Goal: Check status: Check status

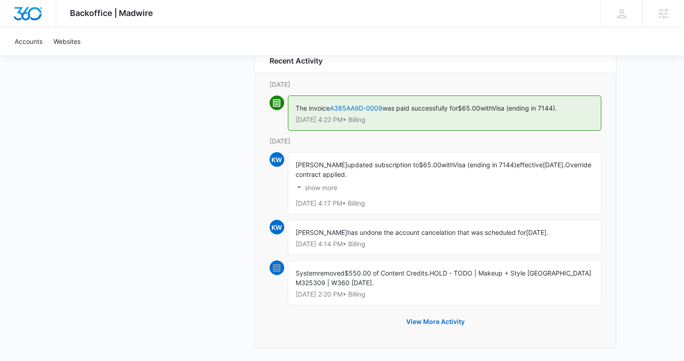
scroll to position [1107, 0]
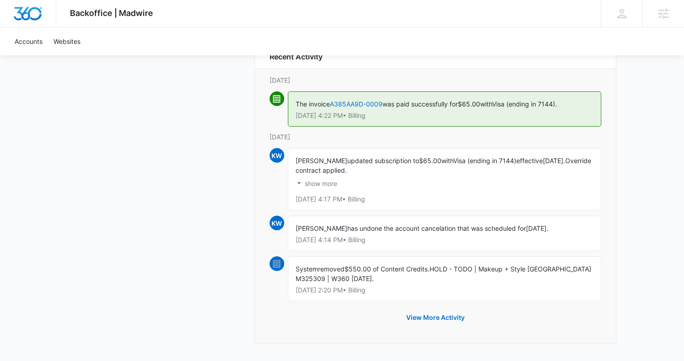
click at [327, 182] on p "show more" at bounding box center [321, 183] width 32 height 6
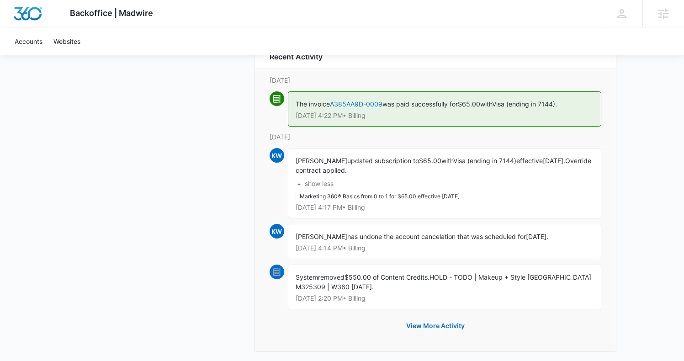
scroll to position [1115, 0]
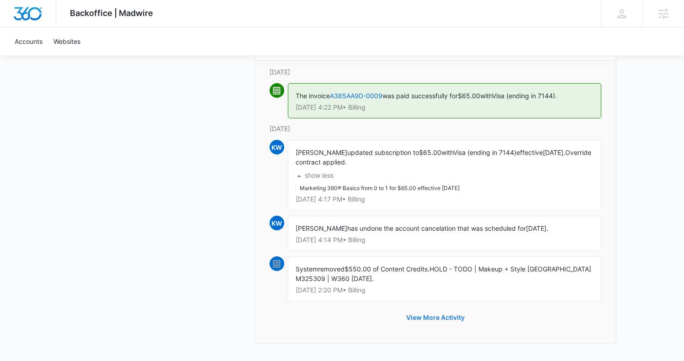
click at [430, 314] on button "View More Activity" at bounding box center [435, 317] width 77 height 22
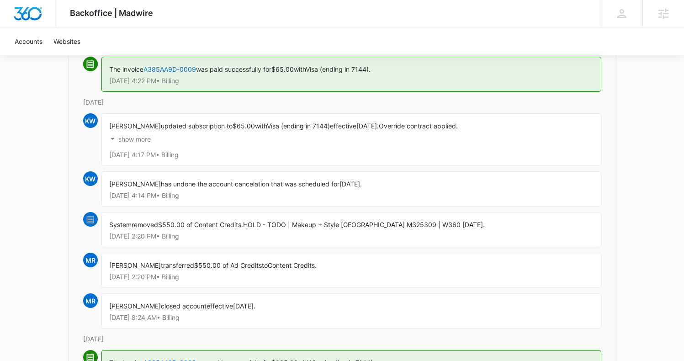
scroll to position [132, 0]
click at [145, 140] on p "show more" at bounding box center [134, 140] width 32 height 6
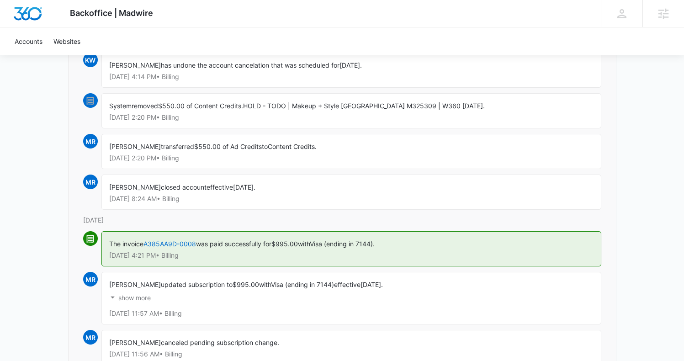
scroll to position [297, 0]
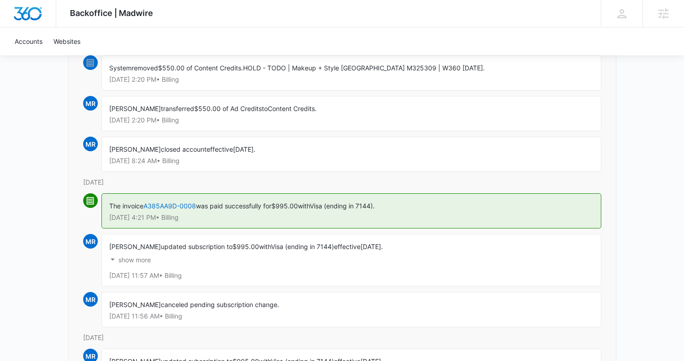
click at [142, 262] on p "show more" at bounding box center [134, 260] width 32 height 6
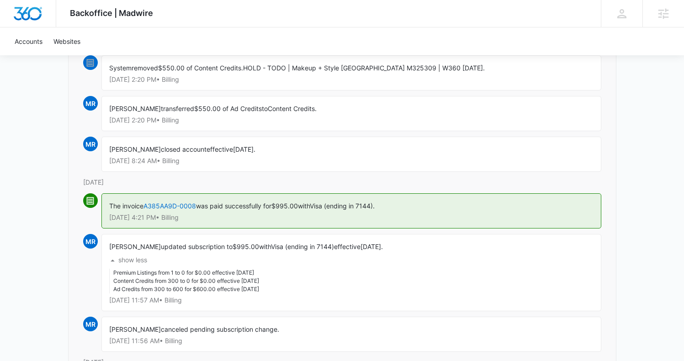
click at [142, 262] on p "show less" at bounding box center [132, 260] width 29 height 6
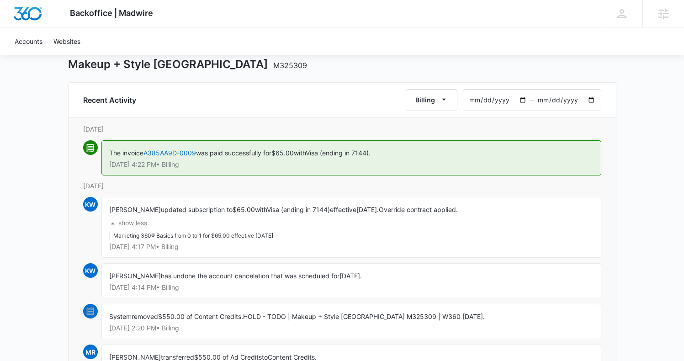
scroll to position [50, 0]
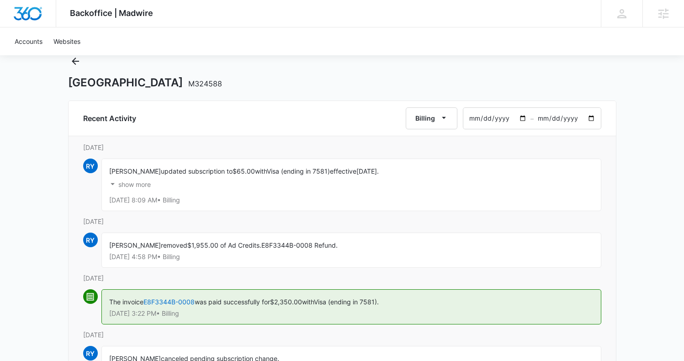
scroll to position [65, 0]
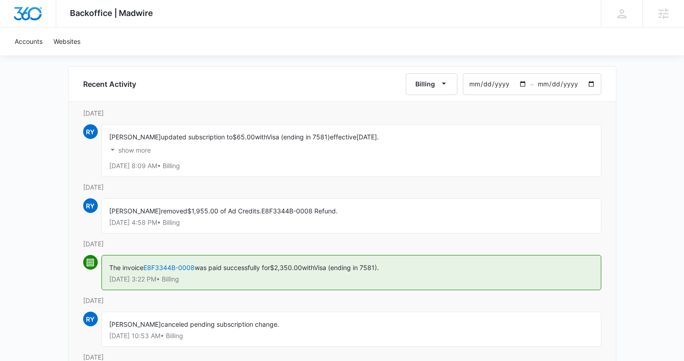
click at [136, 145] on button "show more" at bounding box center [130, 150] width 42 height 17
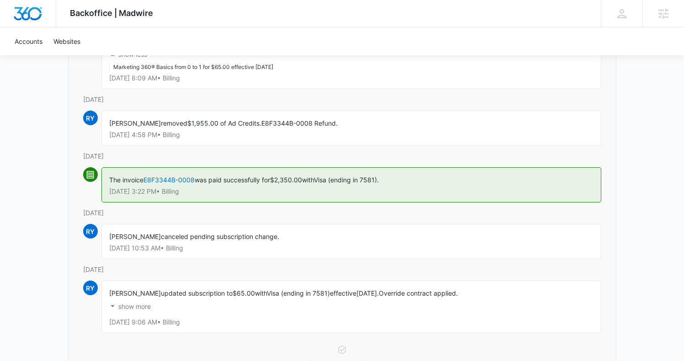
scroll to position [165, 0]
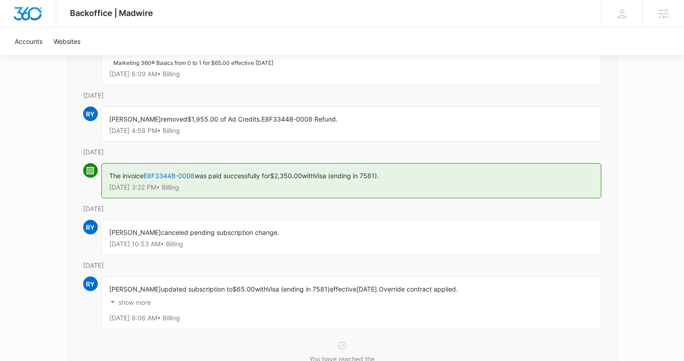
click at [134, 303] on p "show more" at bounding box center [134, 302] width 32 height 6
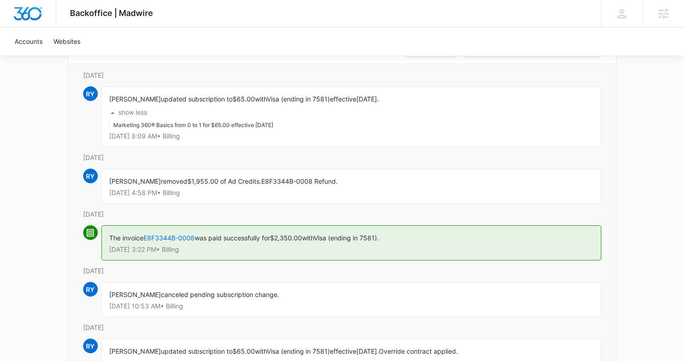
scroll to position [93, 0]
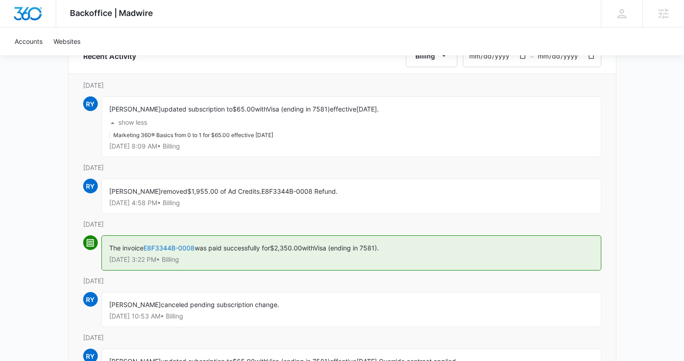
click at [139, 123] on p "show less" at bounding box center [132, 122] width 29 height 6
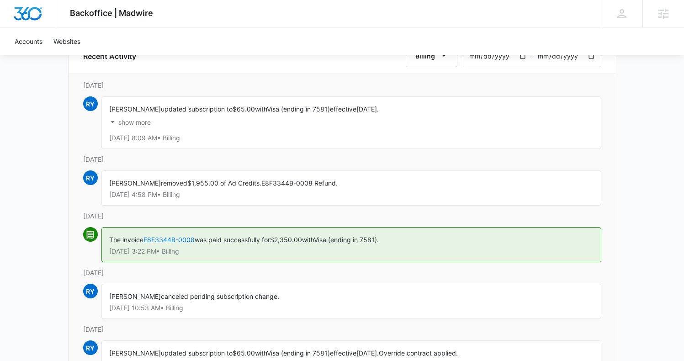
click at [139, 123] on p "show more" at bounding box center [134, 122] width 32 height 6
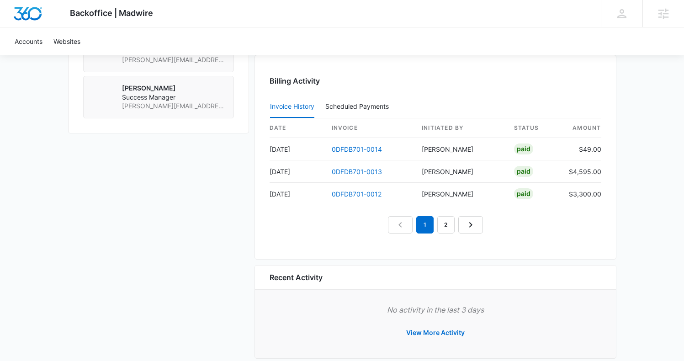
scroll to position [901, 0]
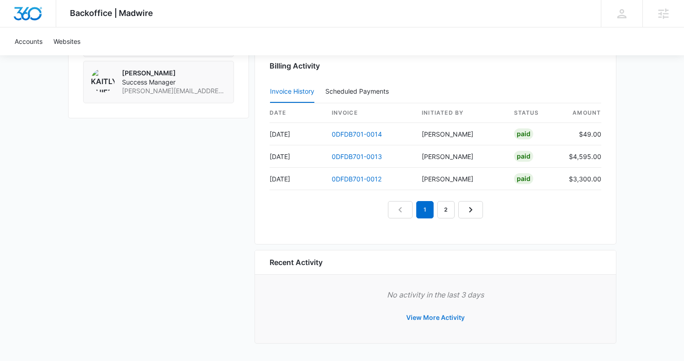
click at [440, 317] on button "View More Activity" at bounding box center [435, 317] width 77 height 22
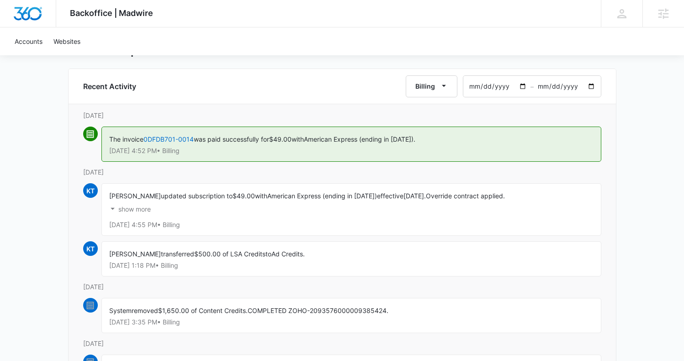
scroll to position [60, 0]
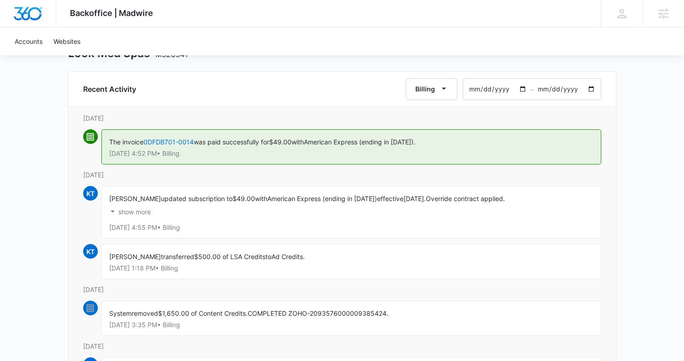
click at [139, 209] on p "show more" at bounding box center [134, 212] width 32 height 6
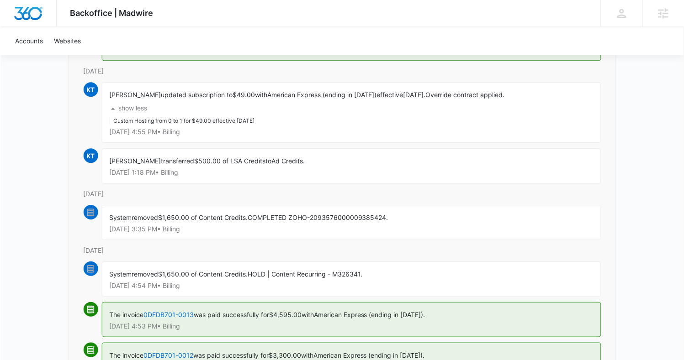
scroll to position [164, 0]
copy li "Custom Hosting"
drag, startPoint x: 154, startPoint y: 122, endPoint x: 107, endPoint y: 121, distance: 47.5
click at [107, 121] on div "Kaitlyn Thiem updated subscription to $49.00 with American Express (ending in 1…" at bounding box center [351, 112] width 500 height 61
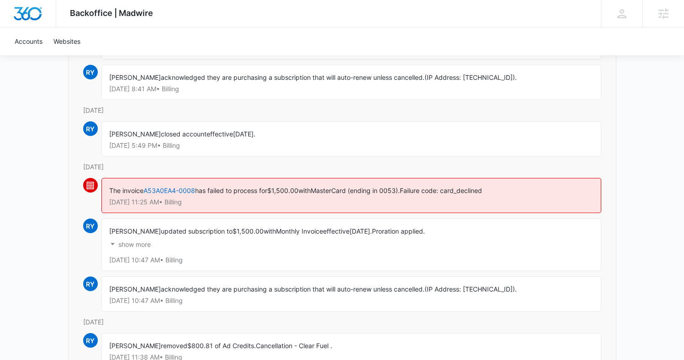
scroll to position [287, 0]
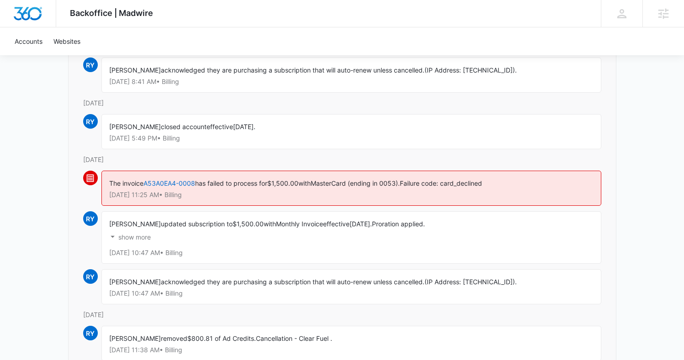
click at [143, 235] on p "show more" at bounding box center [134, 237] width 32 height 6
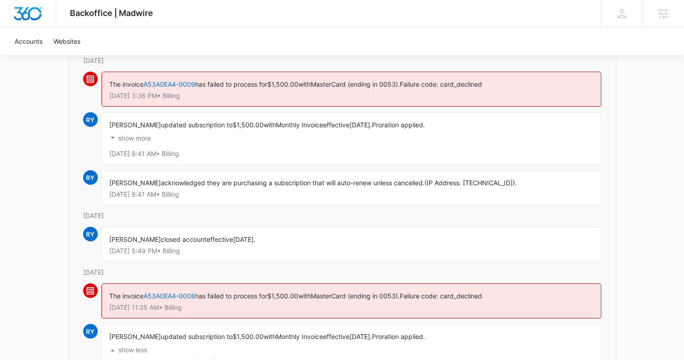
scroll to position [172, 0]
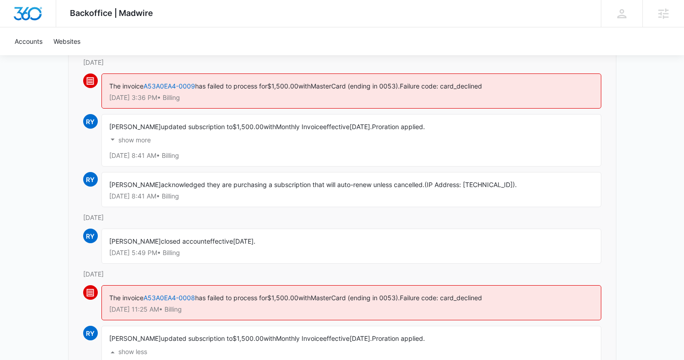
click at [139, 136] on button "show more" at bounding box center [130, 140] width 42 height 17
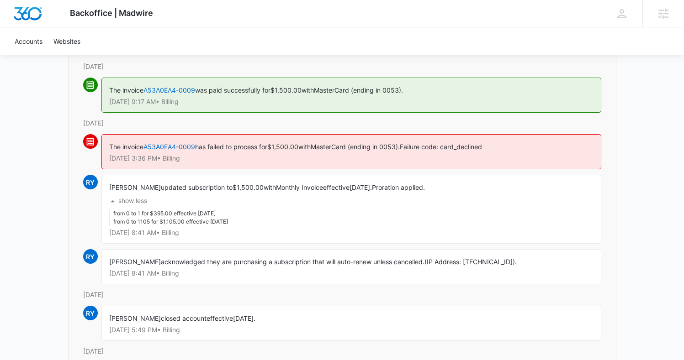
scroll to position [113, 0]
